Goal: Task Accomplishment & Management: Manage account settings

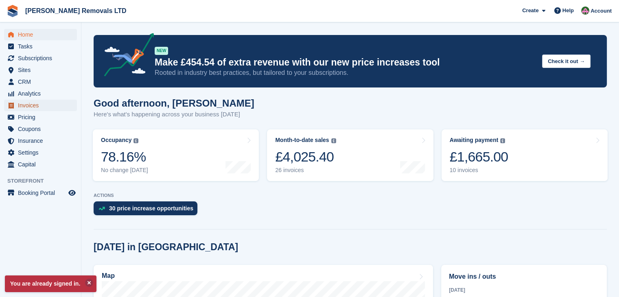
click at [27, 107] on span "Invoices" at bounding box center [42, 105] width 49 height 11
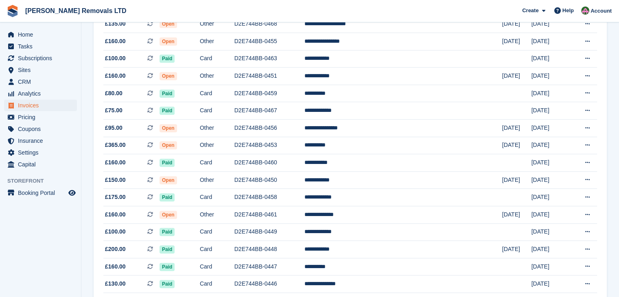
scroll to position [407, 0]
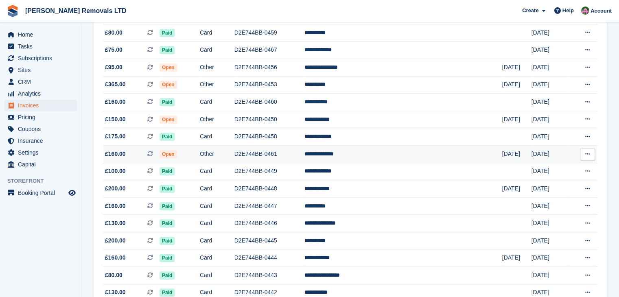
click at [305, 159] on td "D2E744BB-0461" at bounding box center [270, 154] width 70 height 18
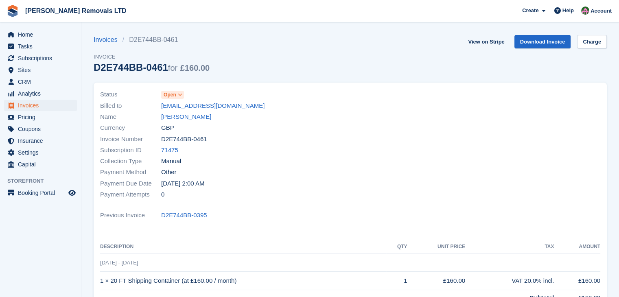
drag, startPoint x: 165, startPoint y: 70, endPoint x: 94, endPoint y: 71, distance: 70.0
click at [94, 71] on div "D2E744BB-0461 for £160.00" at bounding box center [152, 67] width 116 height 11
copy div "D2E744BB-0461"
click at [169, 93] on span "Open" at bounding box center [170, 94] width 13 height 7
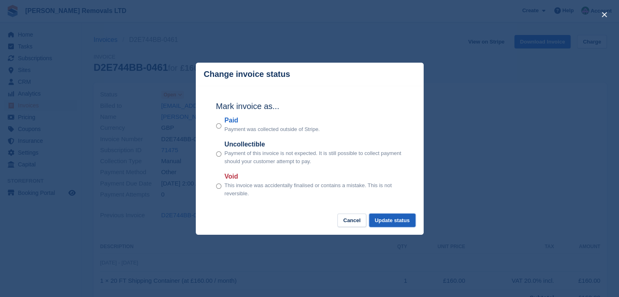
click at [395, 221] on button "Update status" at bounding box center [392, 220] width 46 height 13
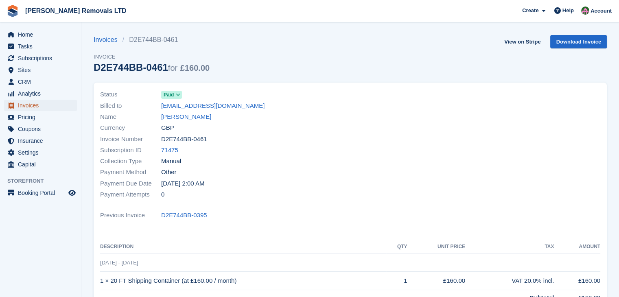
click at [31, 109] on span "Invoices" at bounding box center [42, 105] width 49 height 11
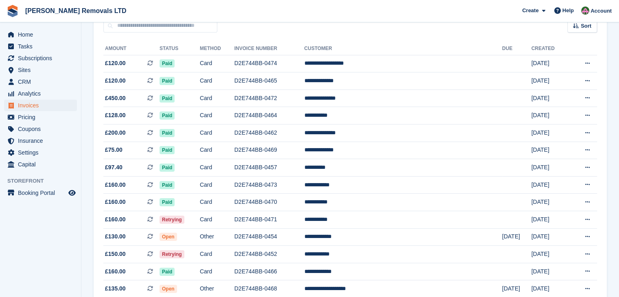
scroll to position [163, 0]
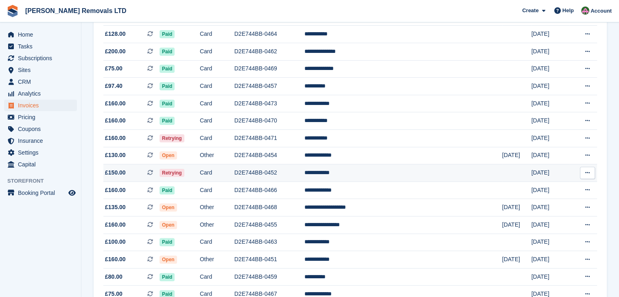
click at [305, 175] on td "D2E744BB-0452" at bounding box center [270, 174] width 70 height 18
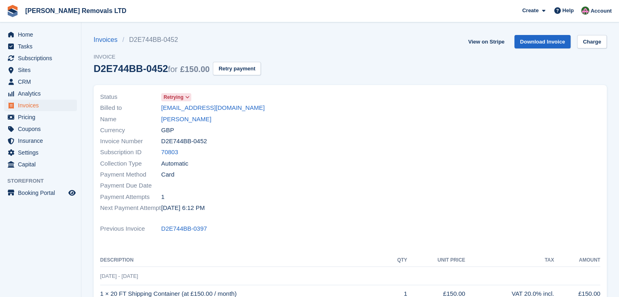
click at [599, 49] on div "View on Stripe Download Invoice Charge" at bounding box center [536, 43] width 142 height 17
click at [598, 43] on link "Charge" at bounding box center [592, 41] width 30 height 13
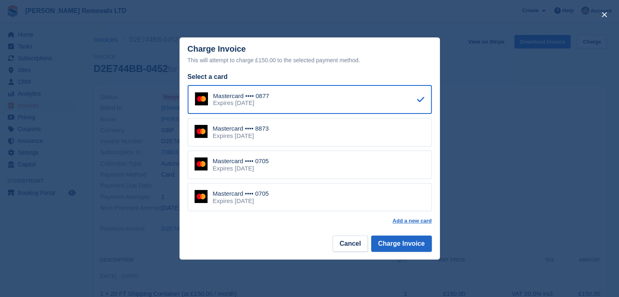
click at [371, 195] on div "Mastercard •••• 0705 Expires April 2030" at bounding box center [310, 197] width 244 height 29
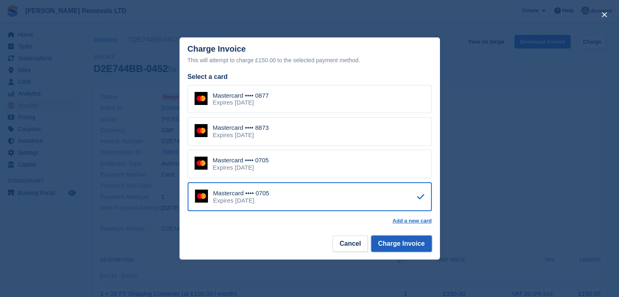
click at [413, 248] on button "Charge Invoice" at bounding box center [401, 244] width 61 height 16
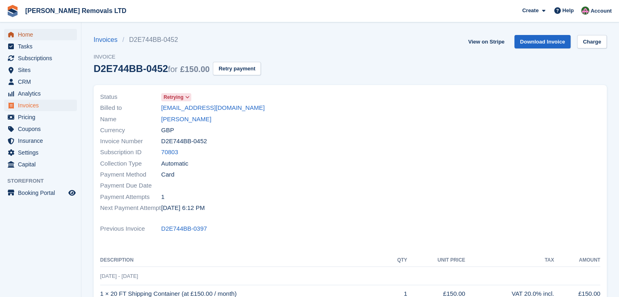
click at [21, 35] on span "Home" at bounding box center [42, 34] width 49 height 11
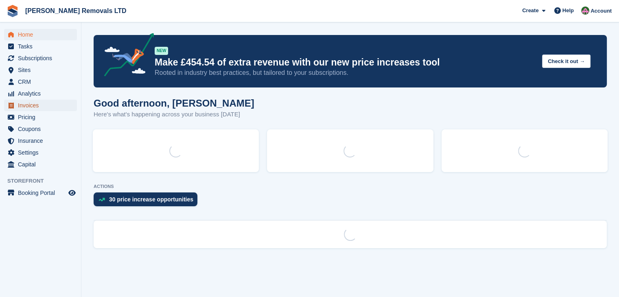
click at [27, 108] on span "Invoices" at bounding box center [42, 105] width 49 height 11
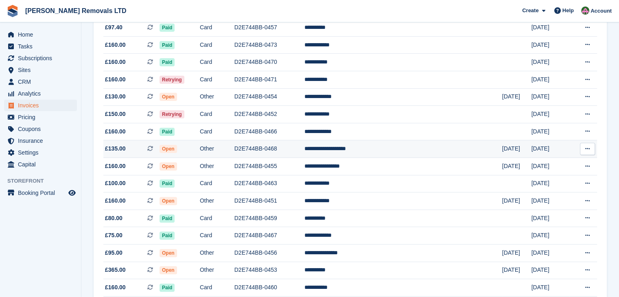
scroll to position [204, 0]
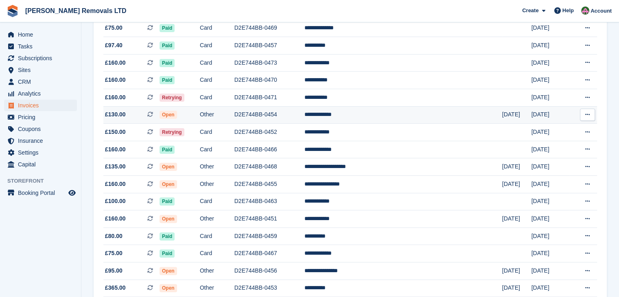
click at [305, 114] on td "D2E744BB-0454" at bounding box center [270, 115] width 70 height 18
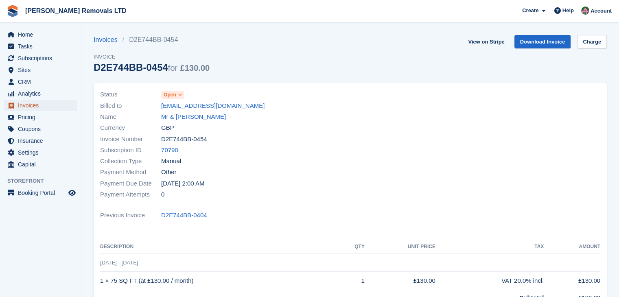
click at [28, 105] on span "Invoices" at bounding box center [42, 105] width 49 height 11
